Goal: Transaction & Acquisition: Purchase product/service

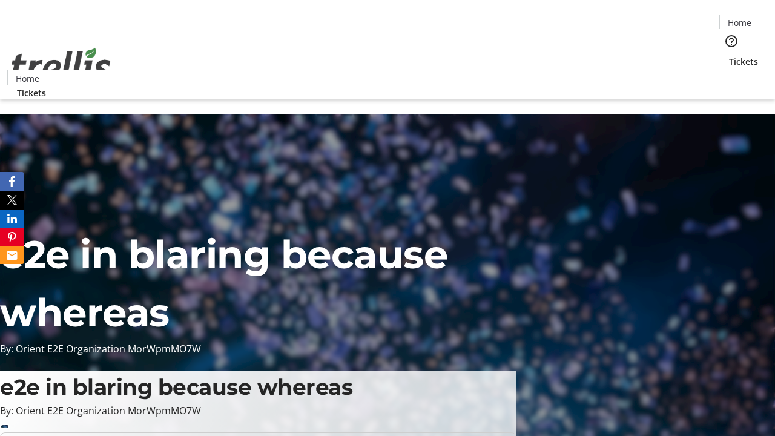
click at [729, 55] on span "Tickets" at bounding box center [743, 61] width 29 height 13
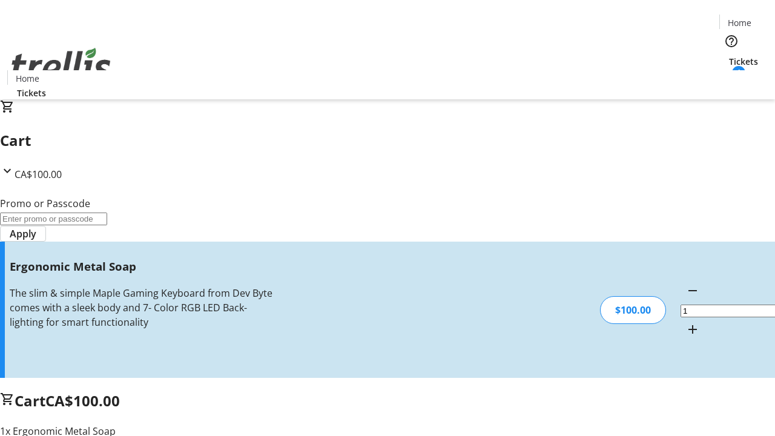
type input "FREE"
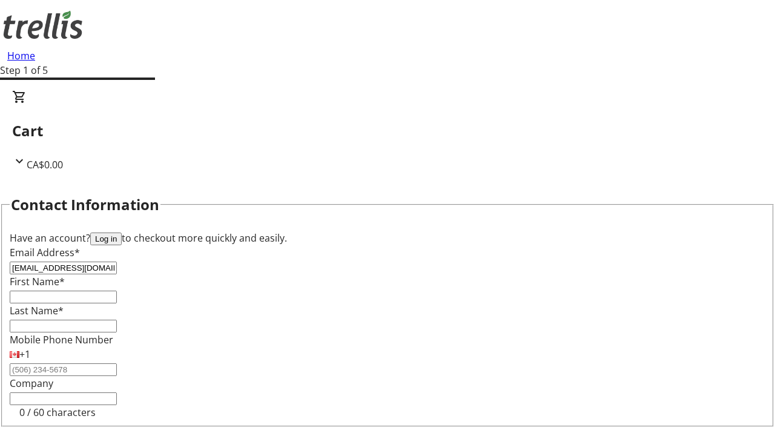
type input "[EMAIL_ADDRESS][DOMAIN_NAME]"
type input "Angel"
type input "[PERSON_NAME]"
